Goal: Transaction & Acquisition: Subscribe to service/newsletter

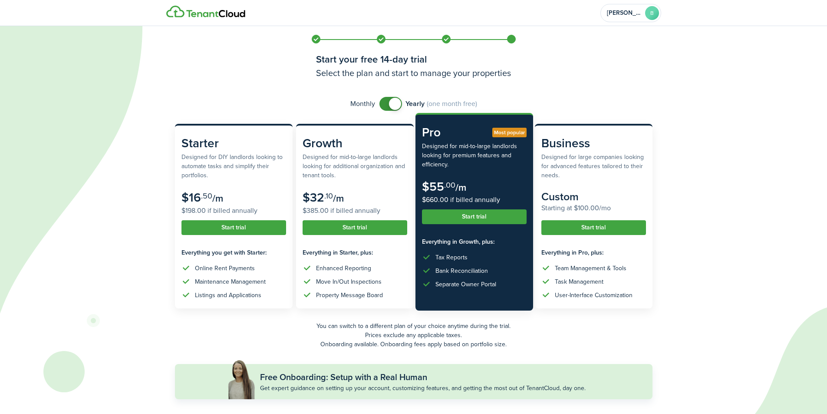
click at [453, 216] on button "Start trial" at bounding box center [474, 216] width 105 height 15
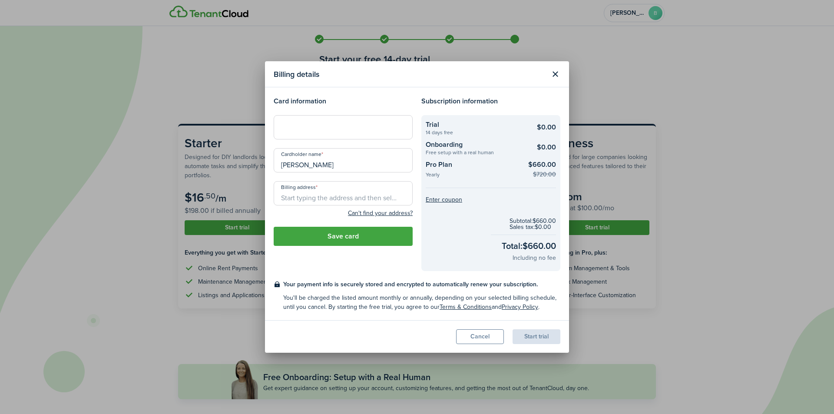
click at [553, 76] on button "Close modal" at bounding box center [554, 74] width 15 height 15
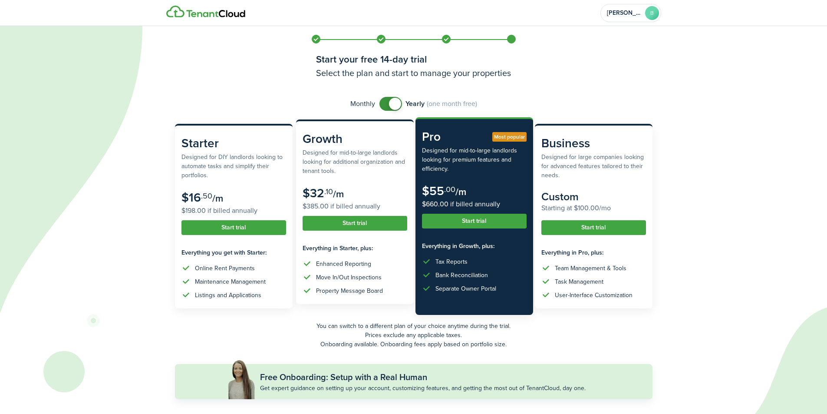
click at [370, 220] on button "Start trial" at bounding box center [355, 223] width 105 height 15
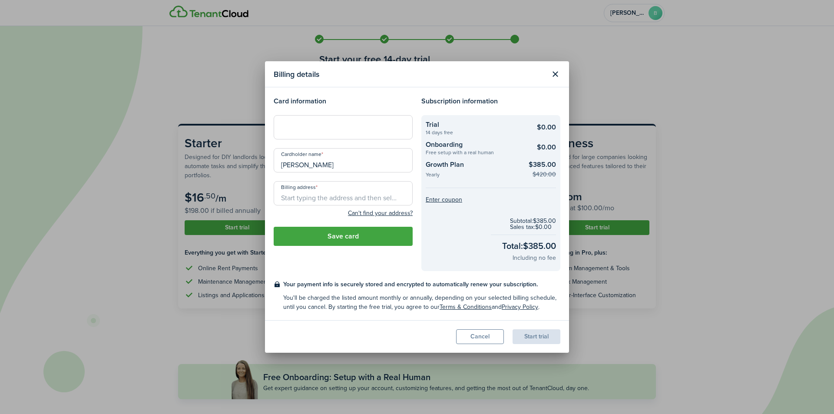
click at [550, 72] on button "Close modal" at bounding box center [554, 74] width 15 height 15
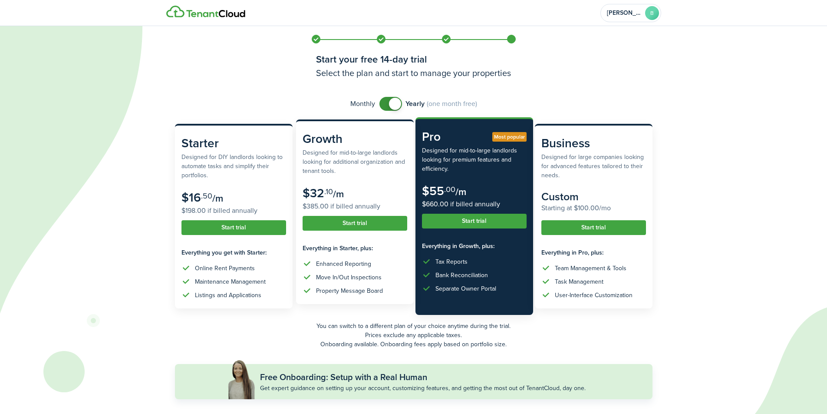
click at [350, 226] on button "Start trial" at bounding box center [355, 223] width 105 height 15
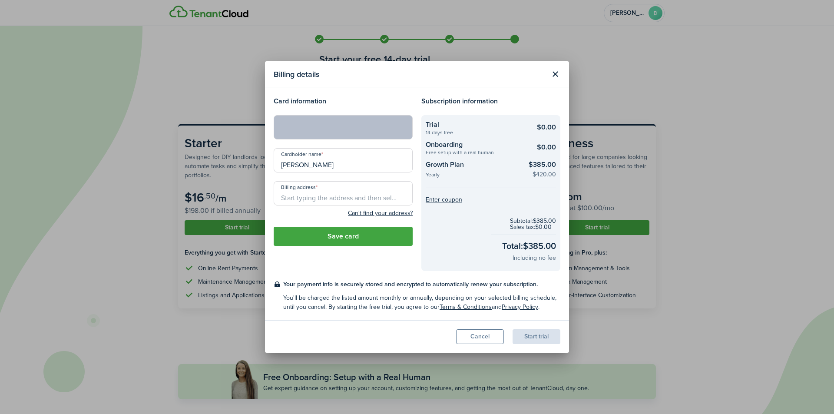
click at [322, 194] on input "Billing address" at bounding box center [343, 193] width 139 height 24
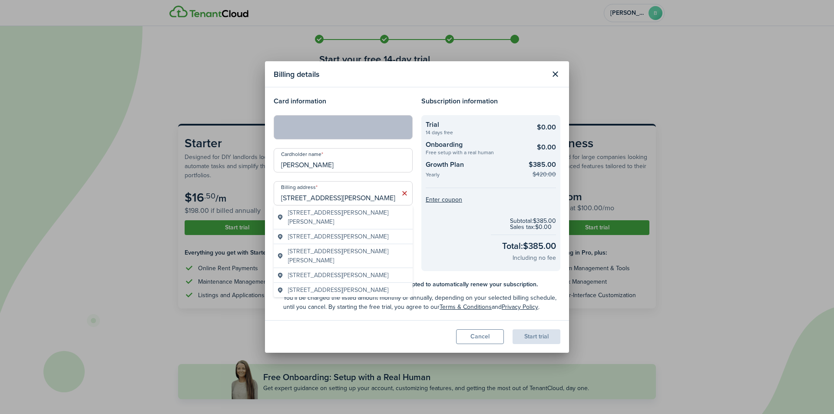
click at [333, 212] on span "[STREET_ADDRESS][PERSON_NAME][PERSON_NAME]" at bounding box center [348, 217] width 121 height 18
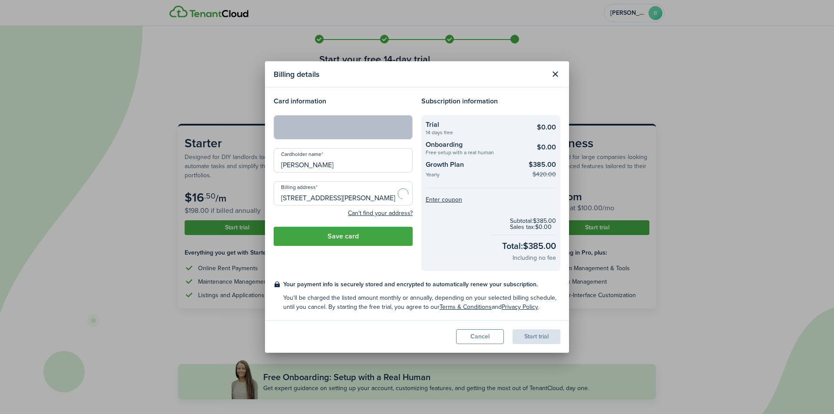
type input "[STREET_ADDRESS][PERSON_NAME][PERSON_NAME]"
click at [359, 236] on button "Save card" at bounding box center [343, 236] width 139 height 19
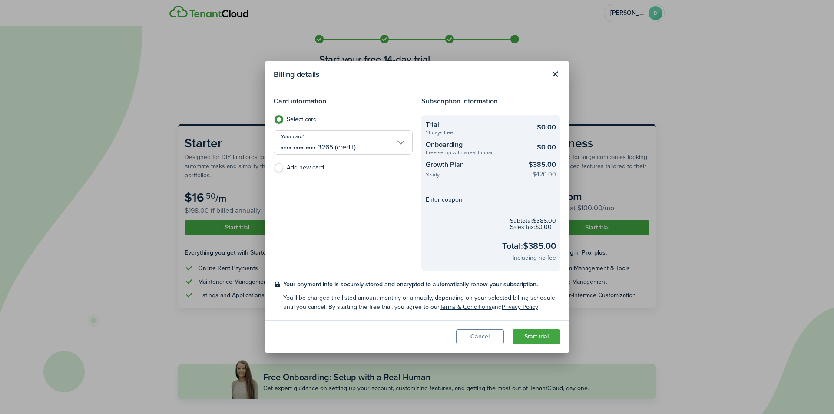
click at [528, 336] on button "Start trial" at bounding box center [536, 336] width 48 height 15
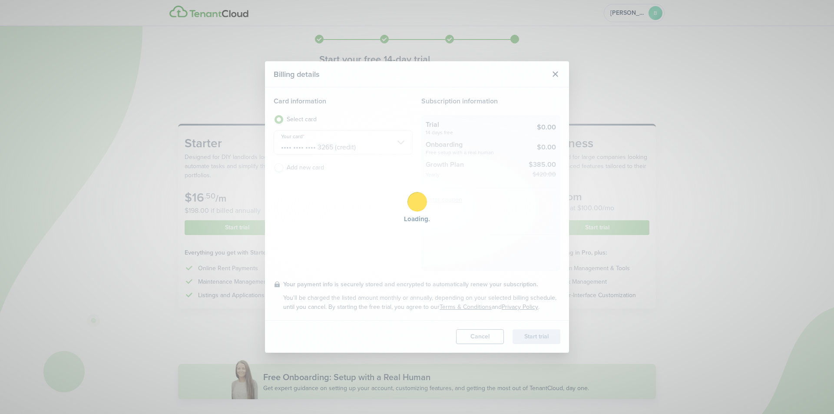
click at [549, 243] on div "Loading" at bounding box center [417, 207] width 834 height 414
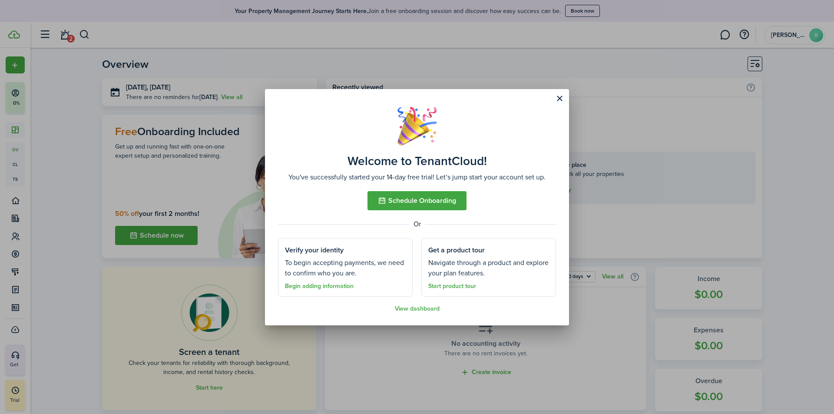
click at [560, 102] on button "Close modal" at bounding box center [559, 98] width 15 height 15
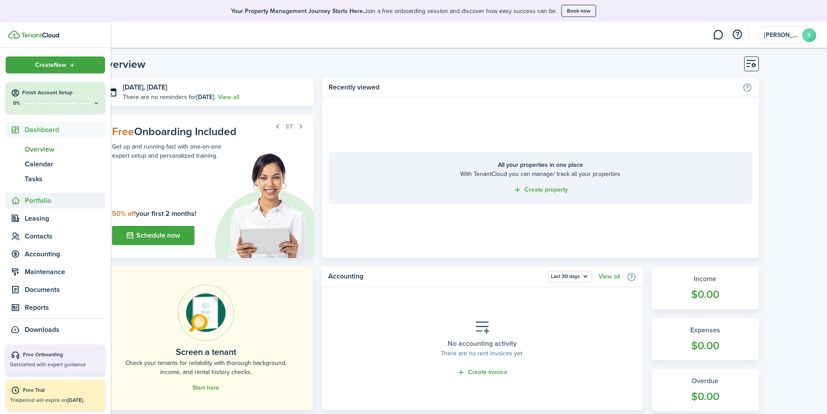
click at [54, 198] on span "Portfolio" at bounding box center [65, 200] width 80 height 10
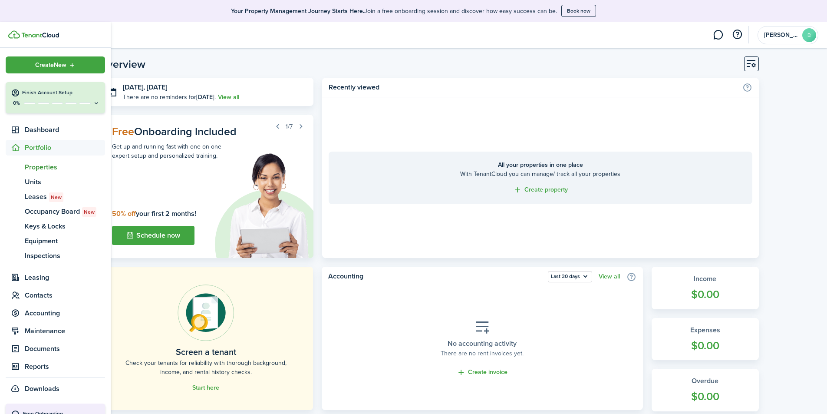
click at [36, 169] on span "Properties" at bounding box center [65, 167] width 80 height 10
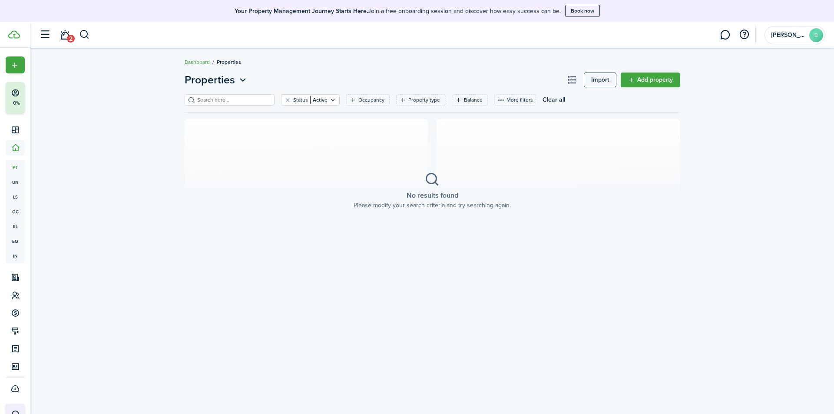
click at [604, 79] on link "Import" at bounding box center [599, 80] width 33 height 15
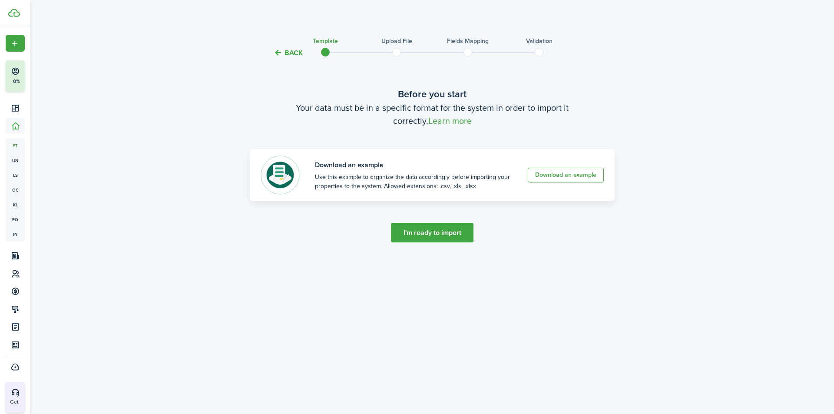
click at [288, 55] on button "Back" at bounding box center [288, 52] width 29 height 9
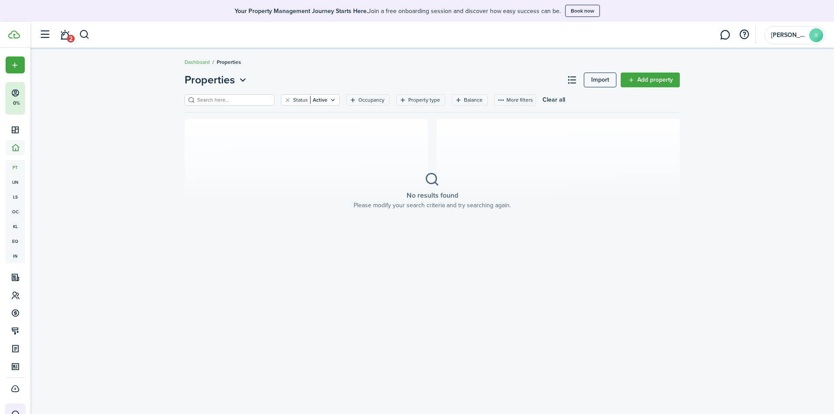
click at [807, 65] on dashboard-content "Dashboard Properties Properties Import Add property Status Active Occupancy Pro…" at bounding box center [431, 218] width 803 height 392
click at [595, 13] on button "Book now" at bounding box center [582, 11] width 35 height 12
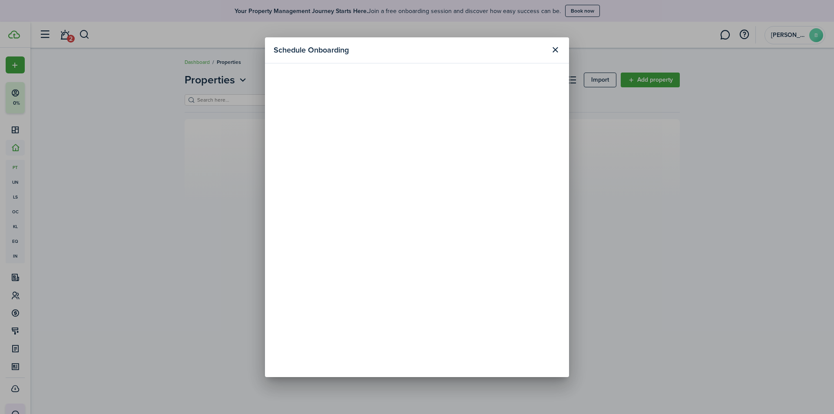
click at [557, 54] on button "Close modal" at bounding box center [554, 50] width 15 height 15
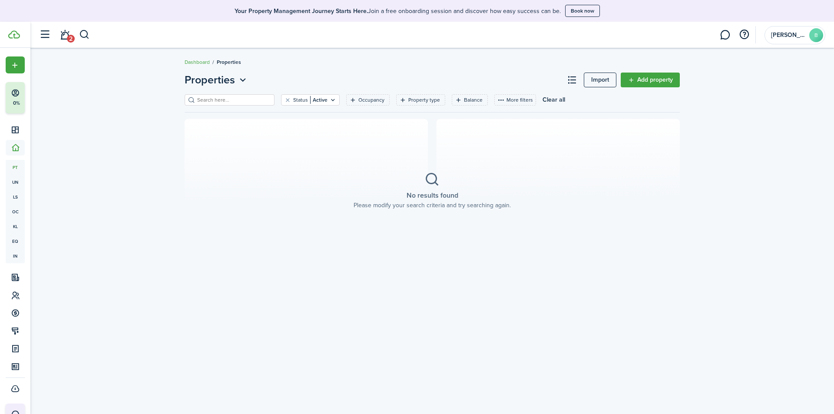
click at [122, 119] on div "Properties Import Add property Status Active Occupancy Property type Balance Mo…" at bounding box center [431, 167] width 803 height 199
click at [202, 65] on link "Dashboard" at bounding box center [197, 62] width 25 height 8
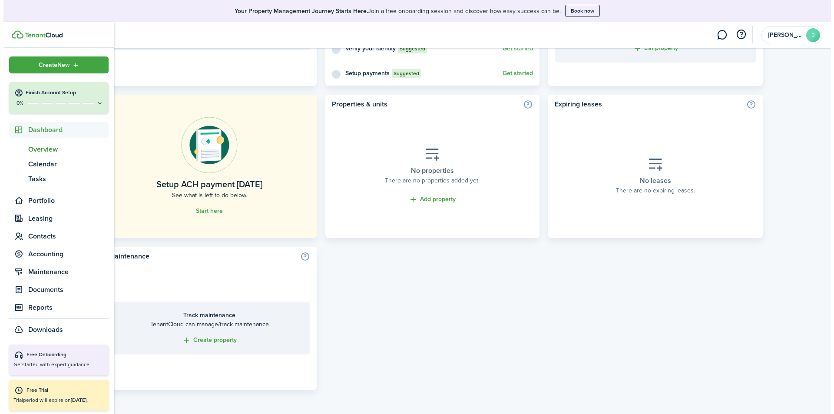
scroll to position [1, 0]
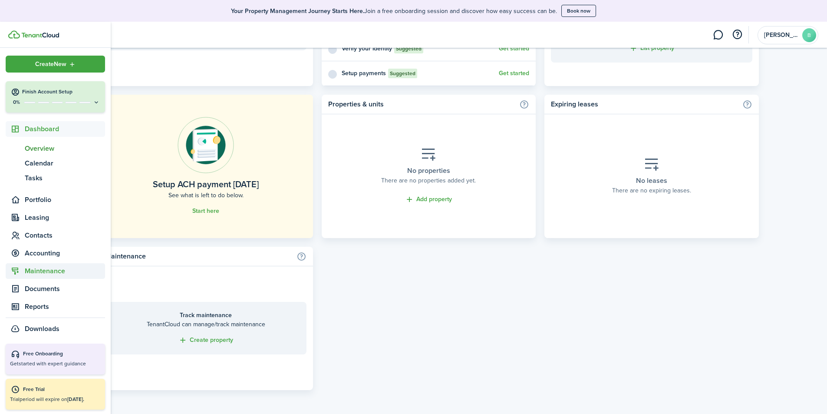
click at [24, 273] on sidebar-link-icon at bounding box center [15, 271] width 19 height 9
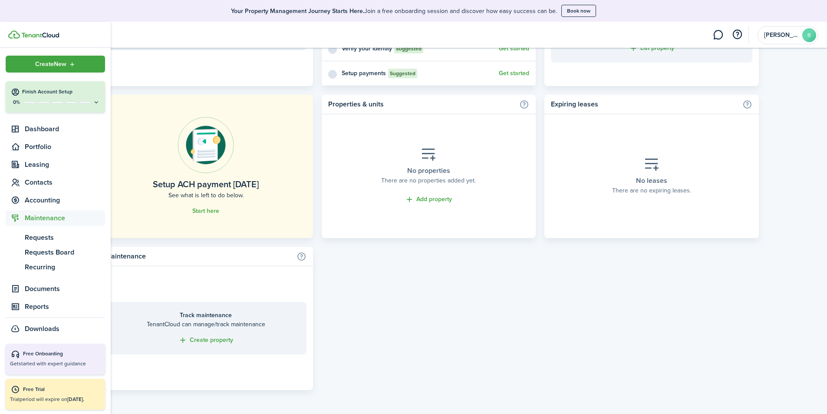
click at [49, 356] on div "Free Onboarding" at bounding box center [62, 354] width 78 height 9
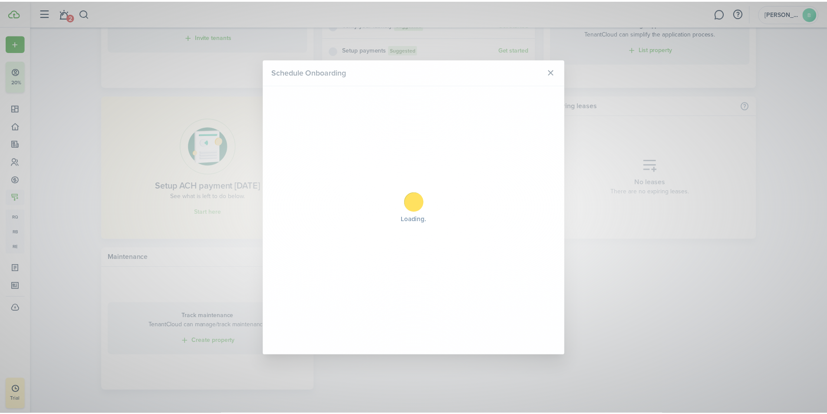
scroll to position [455, 0]
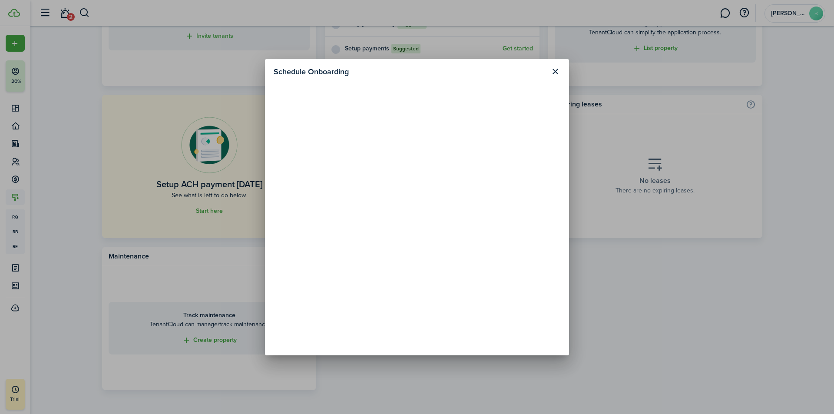
click at [550, 73] on button "Close modal" at bounding box center [554, 71] width 15 height 15
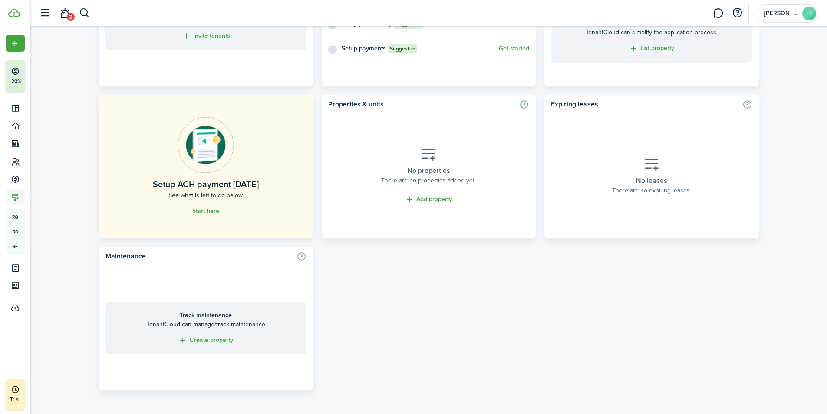
drag, startPoint x: 67, startPoint y: 95, endPoint x: 66, endPoint y: 91, distance: 4.5
click at [69, 11] on link "2" at bounding box center [64, 13] width 16 height 22
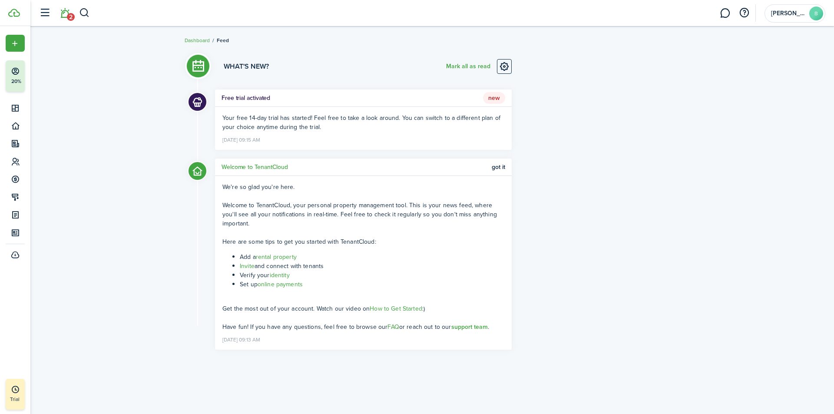
click at [148, 193] on div "What's new? [PERSON_NAME] all as read Free trial activated New Your free 14-day…" at bounding box center [431, 220] width 803 height 348
click at [142, 184] on div "What's new? [PERSON_NAME] all as read Free trial activated New Your free 14-day…" at bounding box center [431, 220] width 803 height 348
click at [141, 182] on div "What's new? [PERSON_NAME] all as read Free trial activated New Your free 14-day…" at bounding box center [431, 220] width 803 height 348
